Goal: Transaction & Acquisition: Purchase product/service

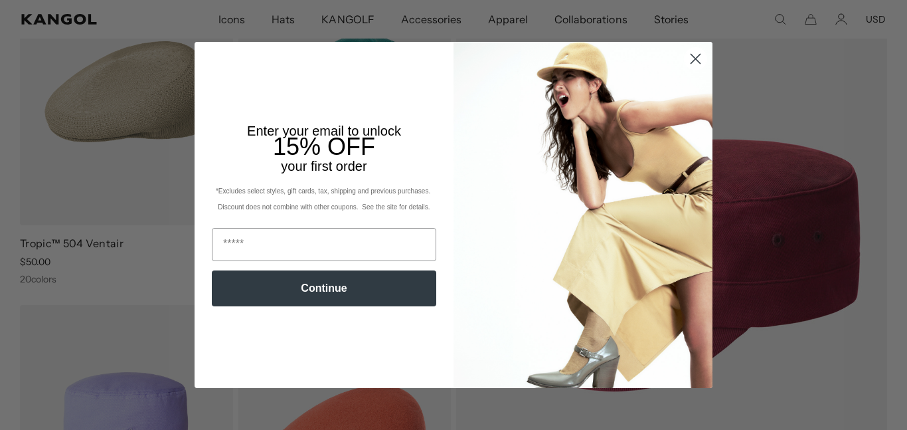
scroll to position [188, 0]
click at [707, 51] on icon "Close dialog" at bounding box center [695, 58] width 23 height 23
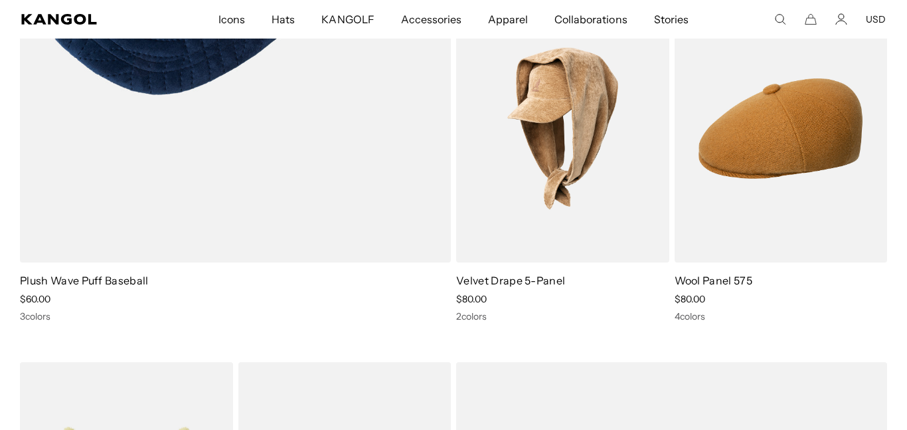
scroll to position [0, 0]
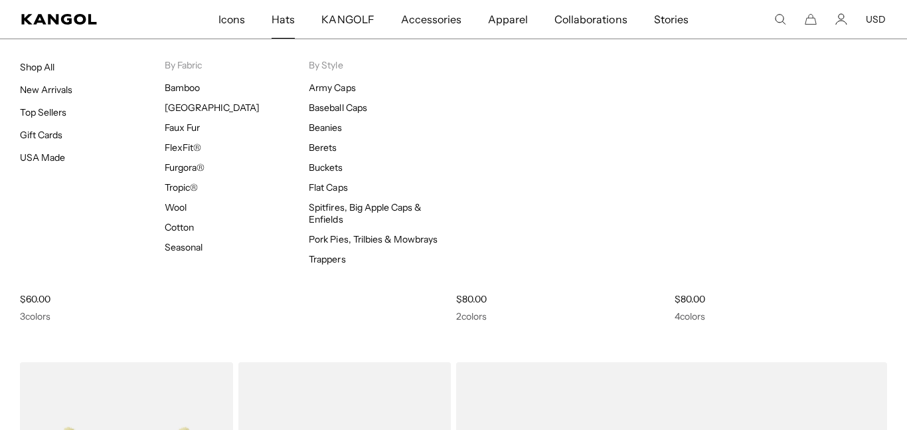
click at [297, 18] on link "Hats" at bounding box center [283, 19] width 50 height 39
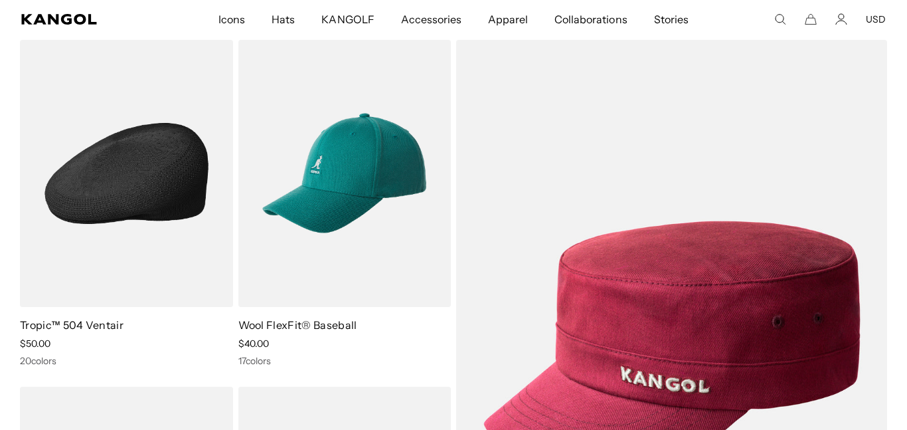
click at [114, 209] on img at bounding box center [126, 173] width 213 height 267
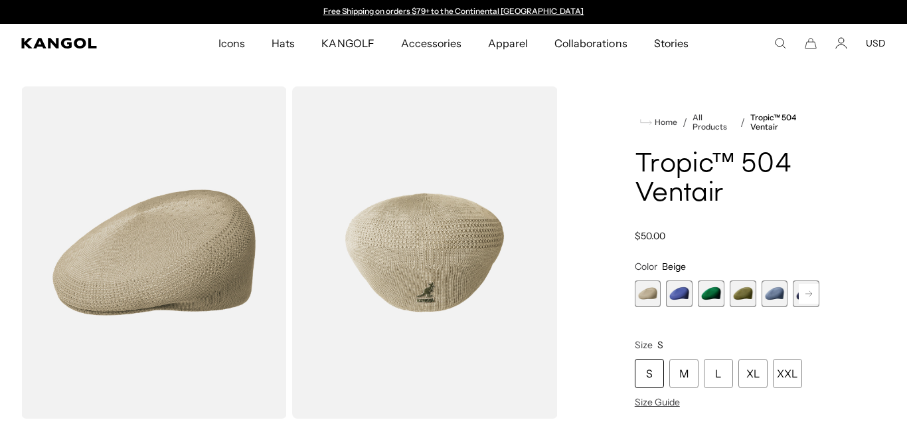
click at [683, 296] on span "2 of 22" at bounding box center [679, 293] width 27 height 27
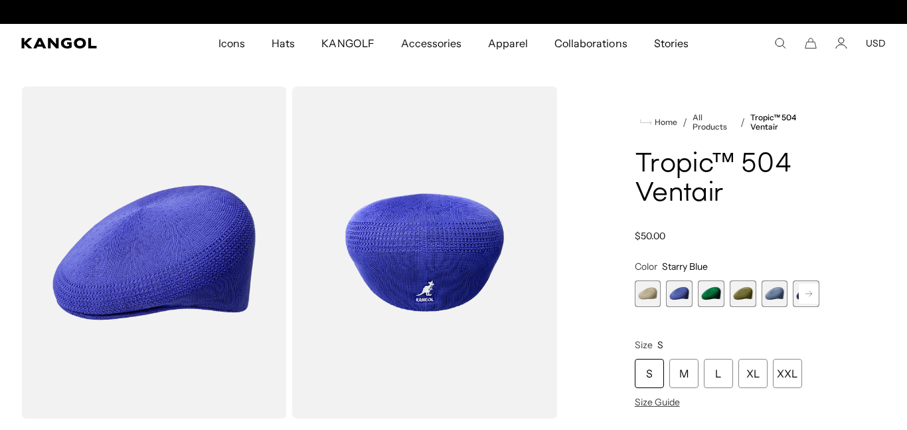
scroll to position [0, 274]
click at [709, 298] on span "3 of 22" at bounding box center [711, 293] width 27 height 27
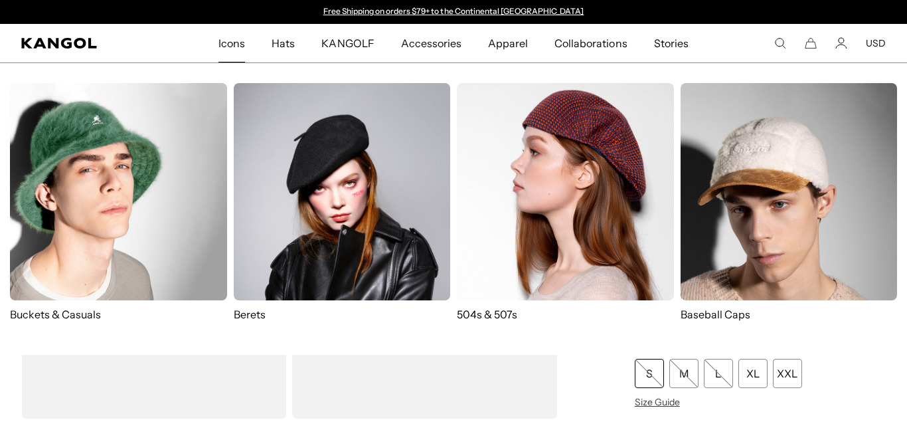
click at [242, 43] on span "Icons" at bounding box center [231, 43] width 27 height 39
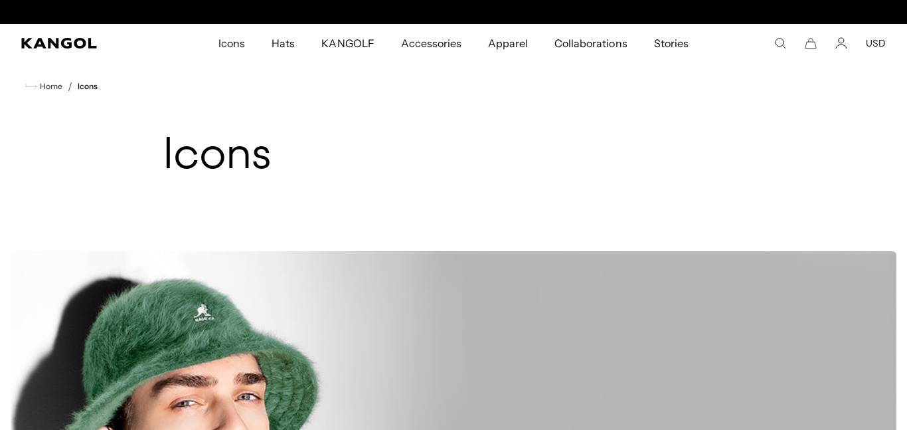
click at [781, 40] on icon "Search here" at bounding box center [780, 43] width 12 height 12
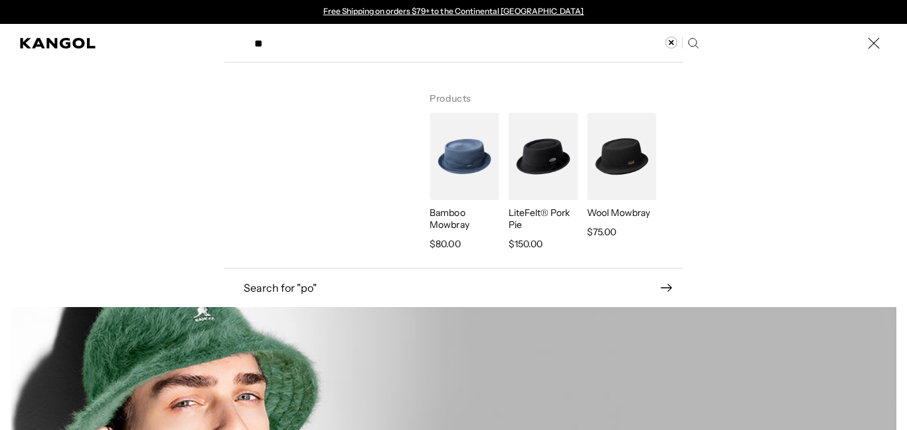
type input "**"
click at [549, 211] on p "LiteFelt® Pork Pie" at bounding box center [543, 219] width 69 height 24
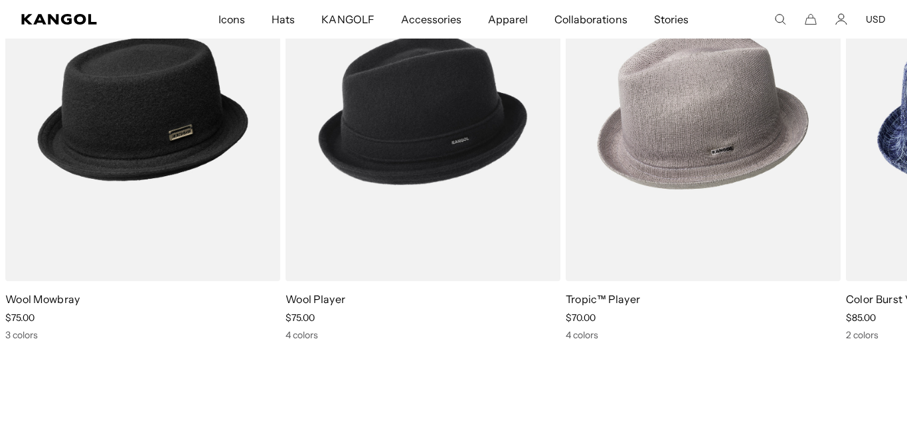
scroll to position [0, 274]
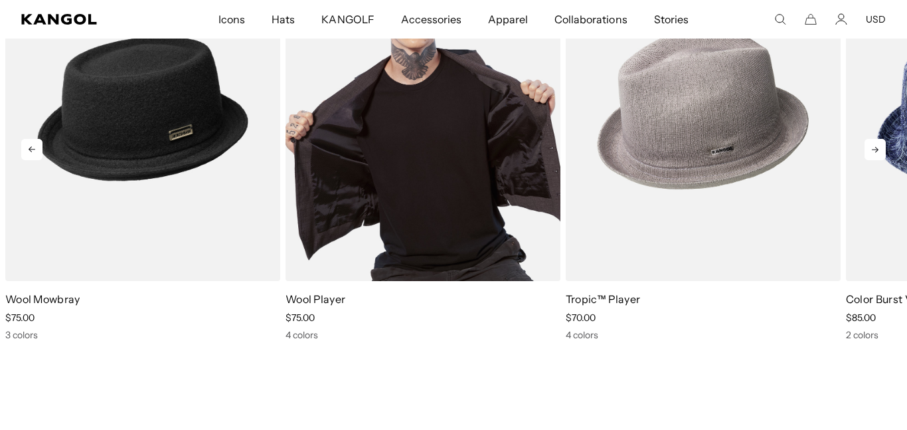
click at [451, 139] on img "3 of 5" at bounding box center [423, 108] width 275 height 345
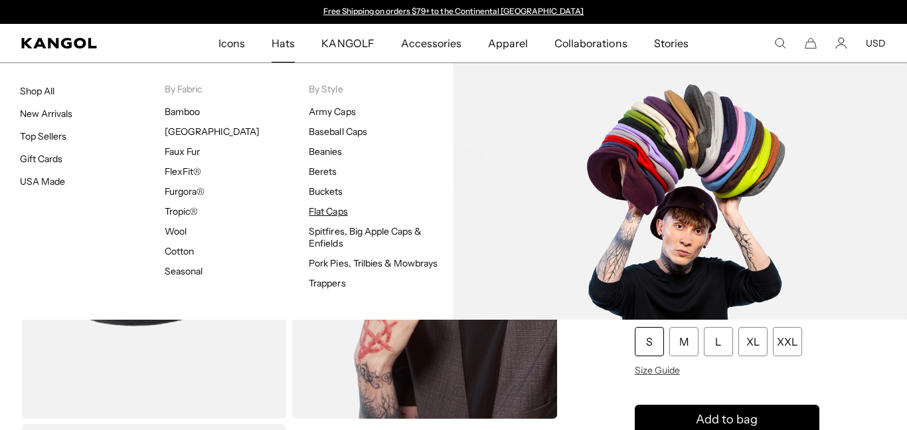
click at [322, 211] on link "Flat Caps" at bounding box center [328, 211] width 39 height 12
